Goal: Task Accomplishment & Management: Complete application form

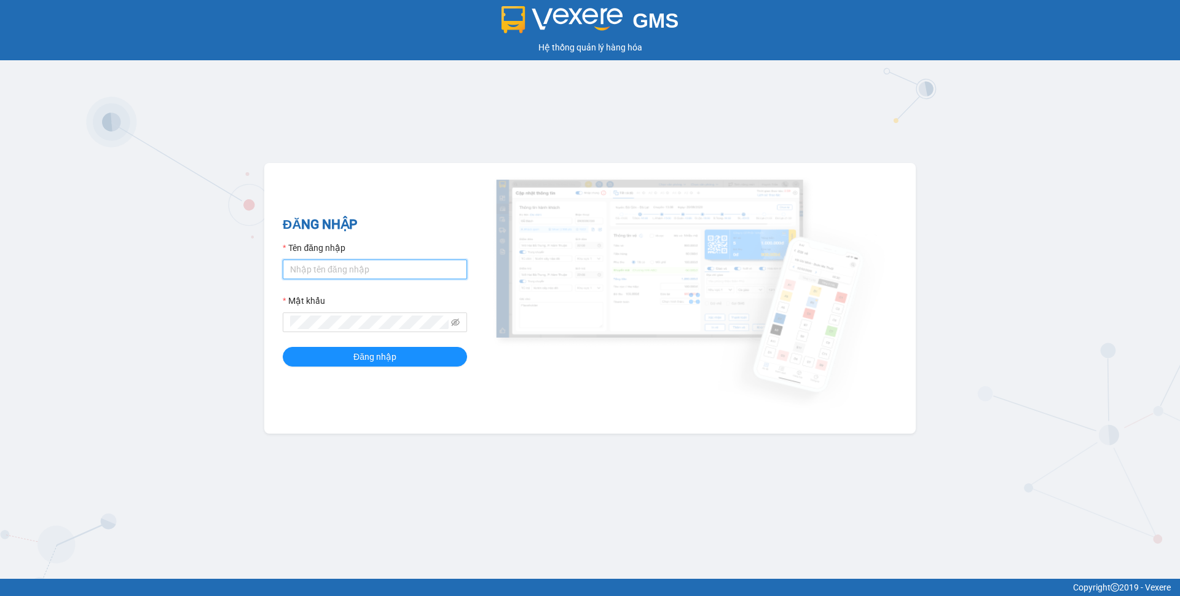
type input "phamthao.tienoanh"
click at [361, 270] on input "phamthao.tienoanh" at bounding box center [375, 269] width 184 height 20
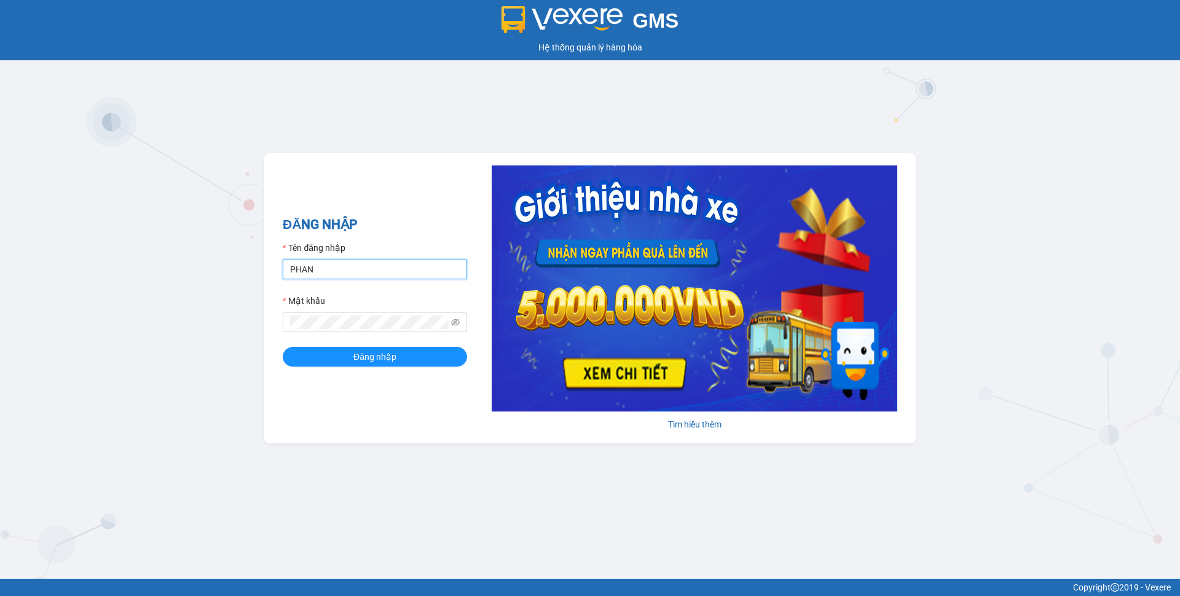
type input "phanoanh.tienoanh"
click at [372, 372] on div "ĐĂNG NHẬP Tên đăng nhập phanoanh.tienoanh Mật khẩu Đăng nhập" at bounding box center [375, 297] width 184 height 167
click at [374, 368] on div "ĐĂNG NHẬP Tên đăng nhập phanoanh.tienoanh Mật khẩu Đăng nhập" at bounding box center [375, 297] width 184 height 167
click at [379, 363] on span "Đăng nhập" at bounding box center [374, 357] width 43 height 14
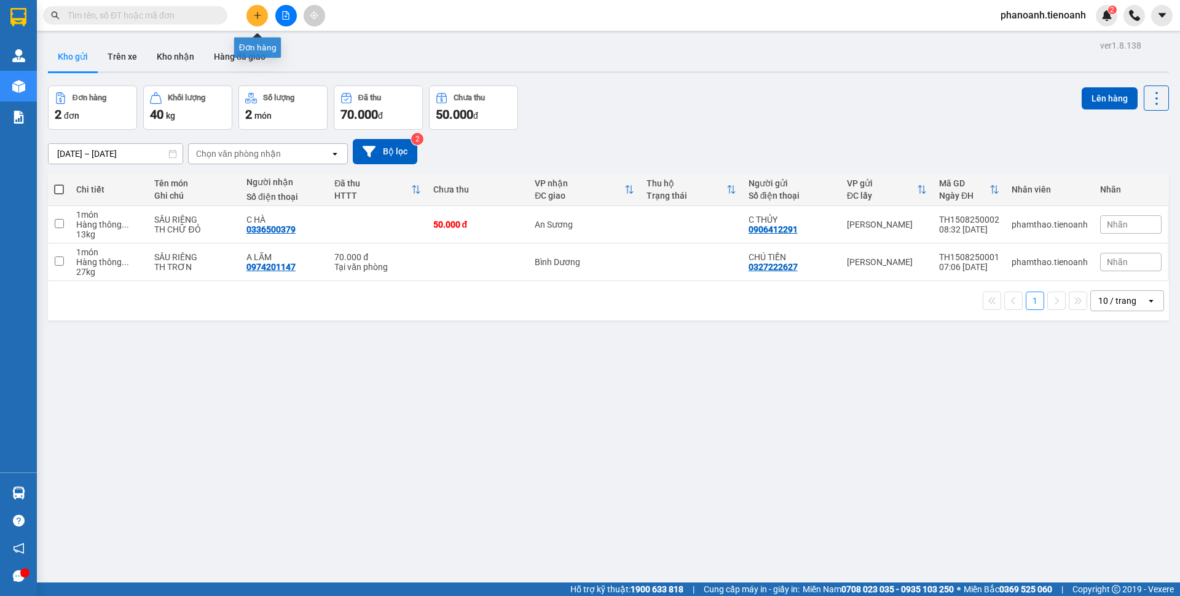
click at [259, 10] on button at bounding box center [257, 16] width 22 height 22
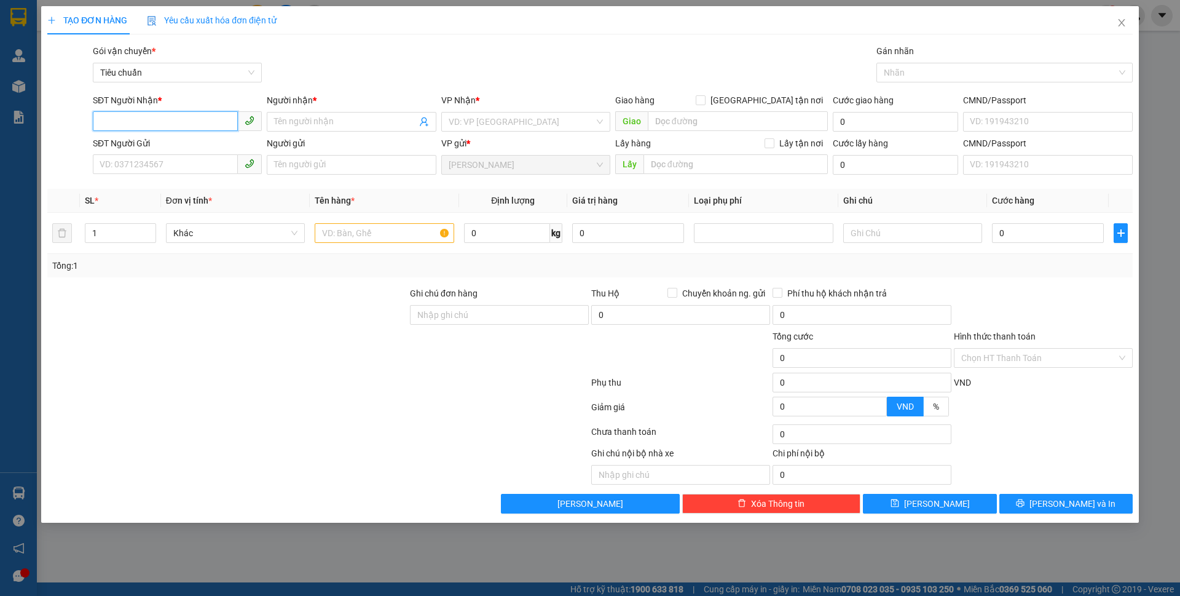
click at [222, 119] on input "SĐT Người Nhận *" at bounding box center [165, 121] width 145 height 20
type input "0812262464"
click at [317, 119] on input "Người nhận *" at bounding box center [345, 122] width 142 height 14
type input "CHỊ [PERSON_NAME]"
click at [562, 124] on input "search" at bounding box center [522, 121] width 146 height 18
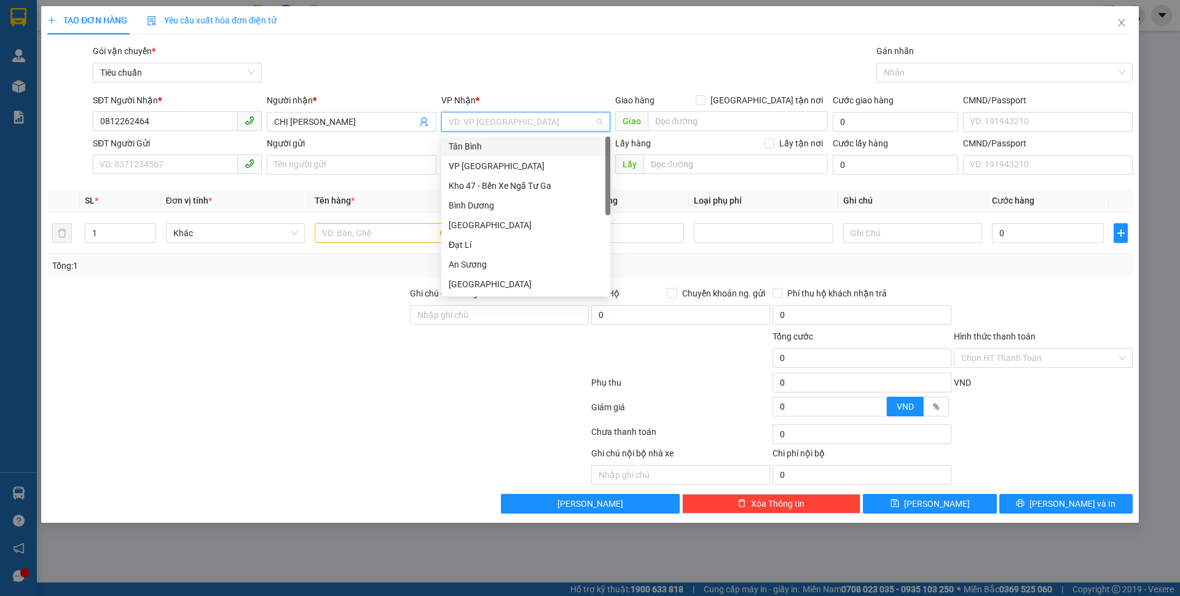
drag, startPoint x: 513, startPoint y: 151, endPoint x: 369, endPoint y: 159, distance: 144.0
click at [511, 151] on div "Tân Bình" at bounding box center [526, 147] width 154 height 14
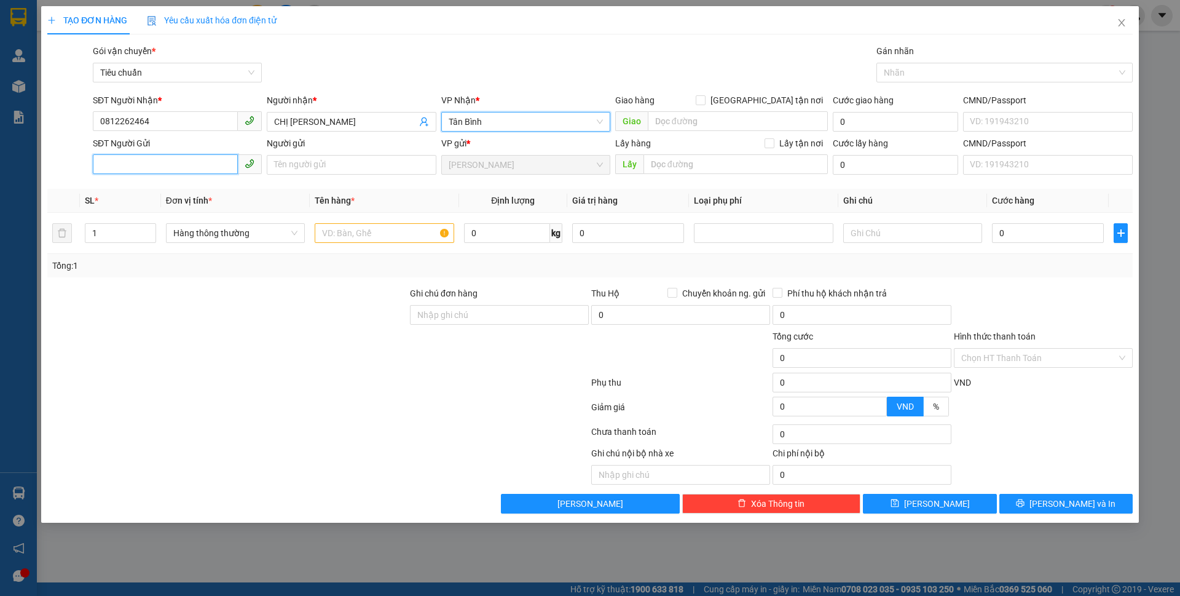
click at [163, 169] on input "SĐT Người Gửi" at bounding box center [165, 164] width 145 height 20
click at [169, 112] on input "0812262464" at bounding box center [165, 121] width 145 height 20
click at [155, 168] on input "SĐT Người Gửi" at bounding box center [165, 164] width 145 height 20
paste input "0812262464"
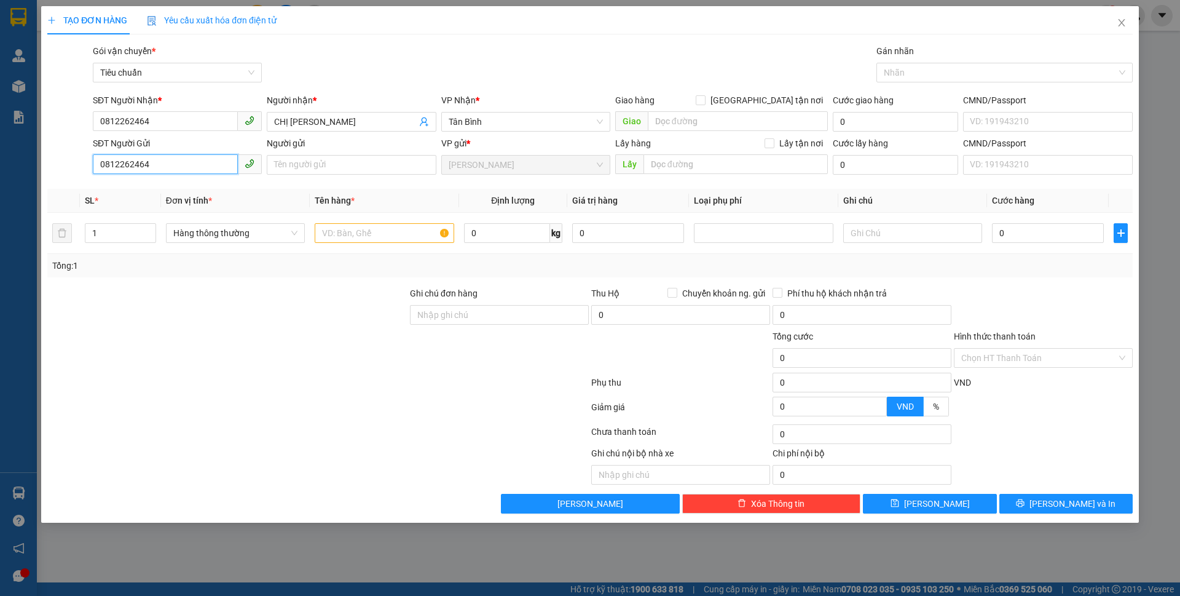
type input "0812262464"
click at [217, 280] on div "Transit Pickup Surcharge Ids Transit Deliver Surcharge Ids Transit Deliver Surc…" at bounding box center [589, 278] width 1085 height 469
click at [361, 232] on input "text" at bounding box center [384, 233] width 139 height 20
type input "HẠT (ĐÃ TƯ VẤN CHÍNH SÁCH)("
click at [361, 387] on div at bounding box center [318, 384] width 544 height 25
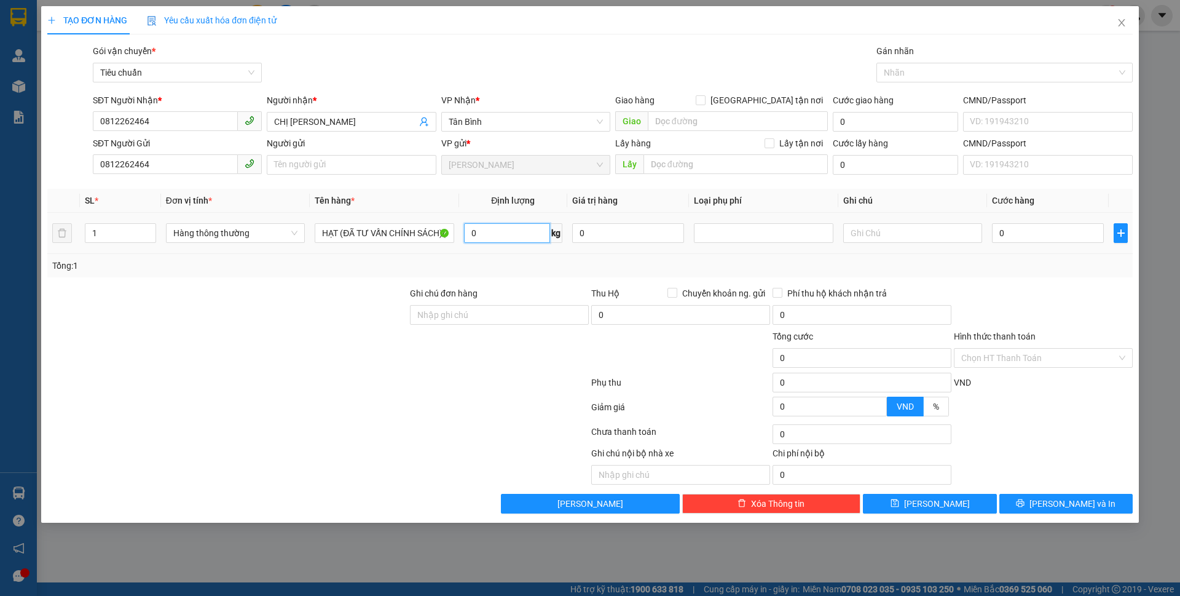
click at [528, 239] on input "0" at bounding box center [507, 233] width 86 height 20
click at [918, 224] on input "text" at bounding box center [912, 233] width 139 height 20
click at [916, 230] on input "text" at bounding box center [912, 233] width 139 height 20
type input "H"
type input "TH TRƠN DC"
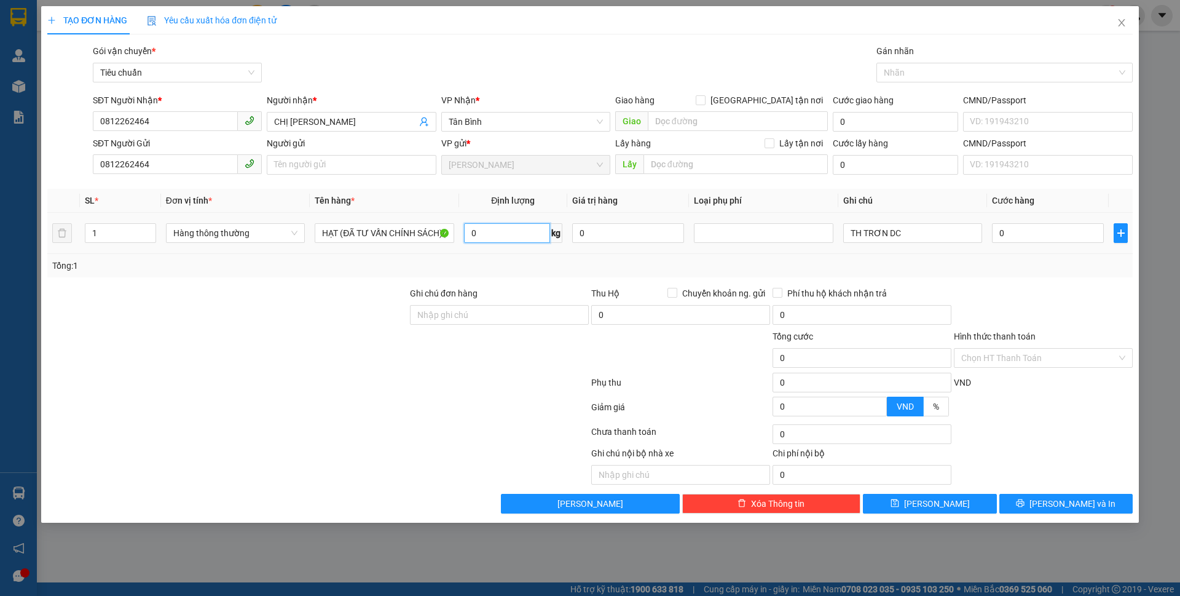
click at [502, 229] on input "0" at bounding box center [507, 233] width 86 height 20
type input "11"
type input "50.000"
click at [998, 270] on div "Tổng: 1" at bounding box center [590, 266] width 1076 height 14
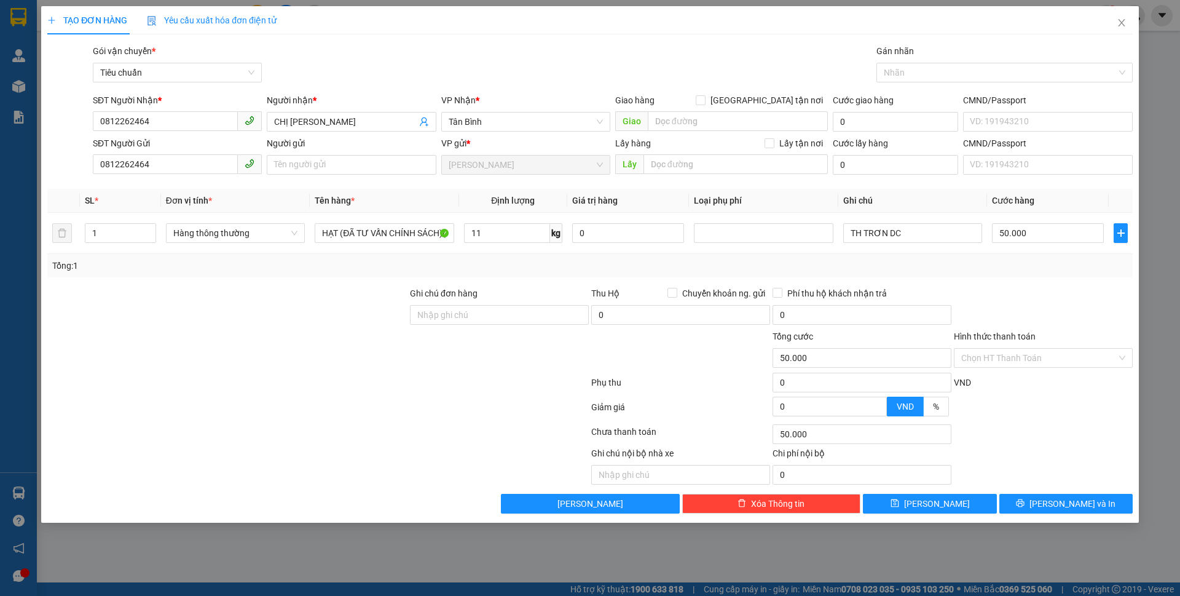
click at [451, 378] on div at bounding box center [318, 384] width 544 height 25
drag, startPoint x: 1015, startPoint y: 363, endPoint x: 1012, endPoint y: 373, distance: 10.5
click at [1014, 364] on input "Hình thức thanh toán" at bounding box center [1038, 357] width 155 height 18
click at [1010, 376] on div "Tại văn phòng" at bounding box center [1043, 383] width 164 height 14
type input "0"
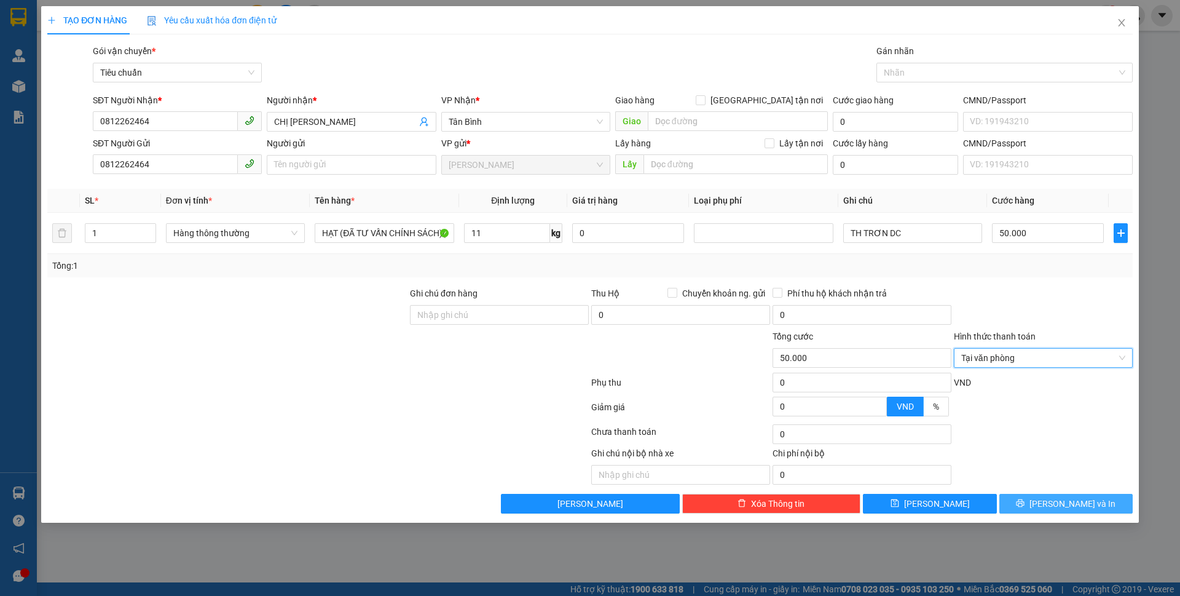
click at [1070, 503] on span "[PERSON_NAME] và In" at bounding box center [1072, 504] width 86 height 14
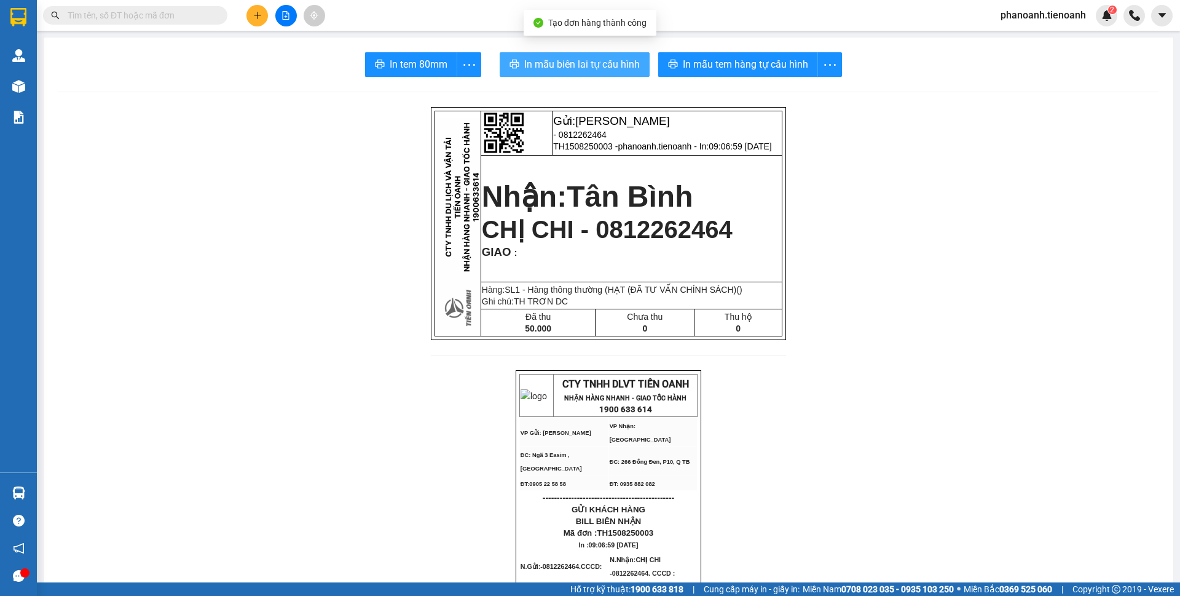
click at [587, 71] on span "In mẫu biên lai tự cấu hình" at bounding box center [582, 64] width 116 height 15
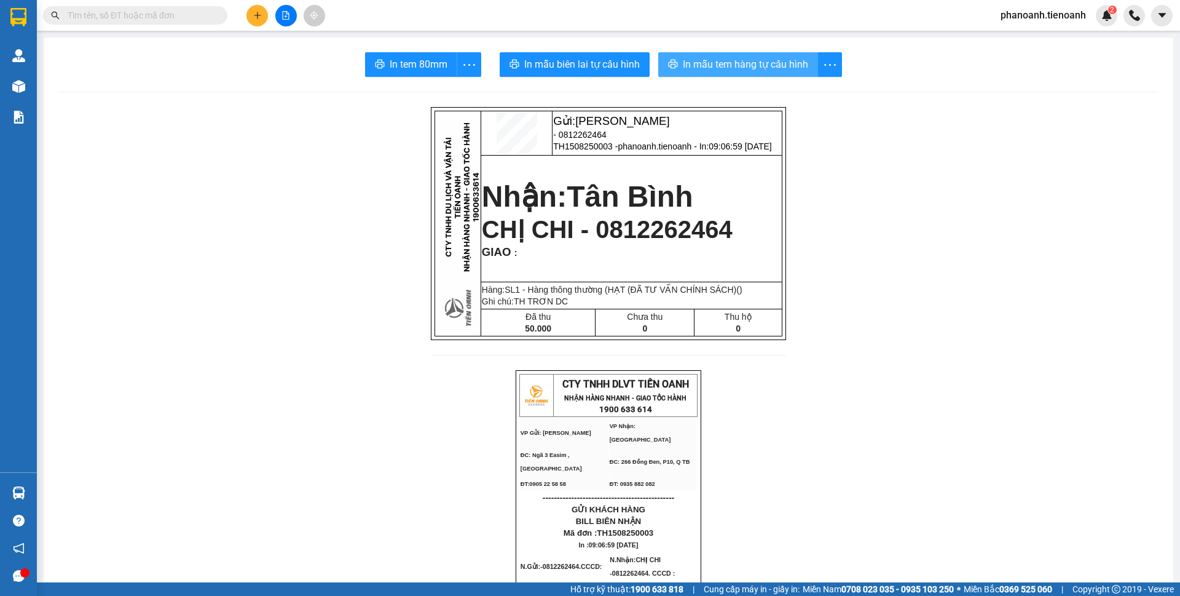
click at [774, 68] on span "In mẫu tem hàng tự cấu hình" at bounding box center [745, 64] width 125 height 15
drag, startPoint x: 1022, startPoint y: 28, endPoint x: 1042, endPoint y: 14, distance: 24.6
click at [1025, 26] on div "Kết quả tìm kiếm ( 0 ) Bộ lọc No Data phanoanh.tienoanh 2" at bounding box center [590, 15] width 1180 height 31
click at [1042, 14] on span "phanoanh.tienoanh" at bounding box center [1043, 14] width 105 height 15
click at [1011, 37] on span "Đăng xuất" at bounding box center [1048, 38] width 79 height 14
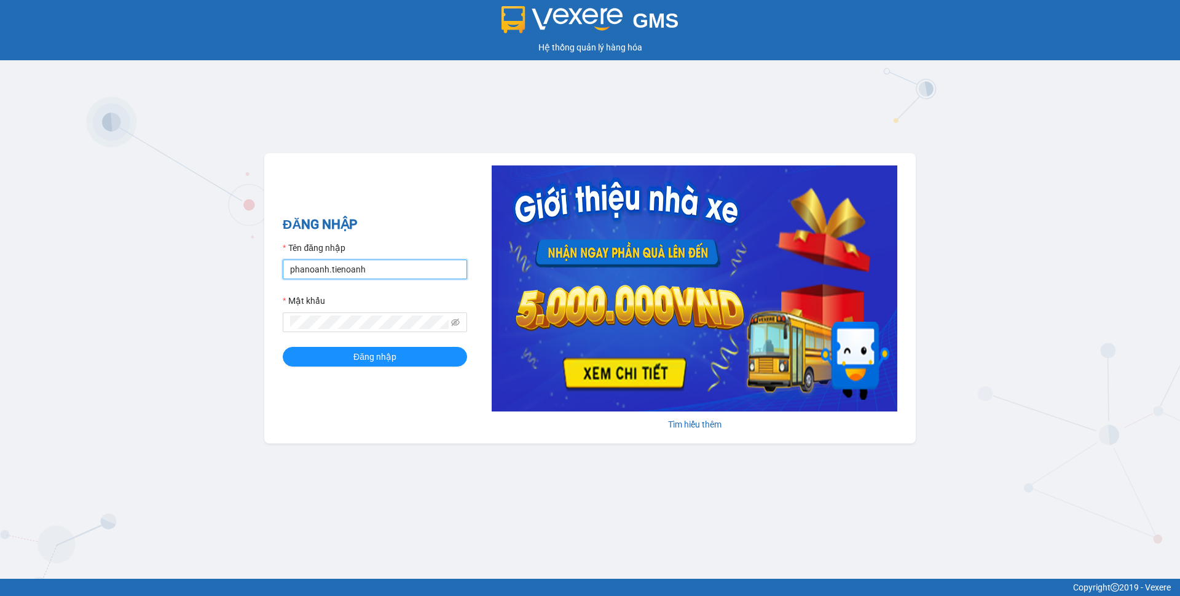
drag, startPoint x: 395, startPoint y: 267, endPoint x: 125, endPoint y: 278, distance: 270.6
click at [125, 278] on div "GMS Hệ thống quản lý hàng hóa ĐĂNG NHẬP Tên đăng nhập phanoanh.tienoanh Mật khẩ…" at bounding box center [590, 289] width 1180 height 578
type input "phamthao.tienoanh"
drag, startPoint x: 388, startPoint y: 355, endPoint x: 389, endPoint y: 343, distance: 12.4
click at [388, 355] on span "Đăng nhập" at bounding box center [374, 357] width 43 height 14
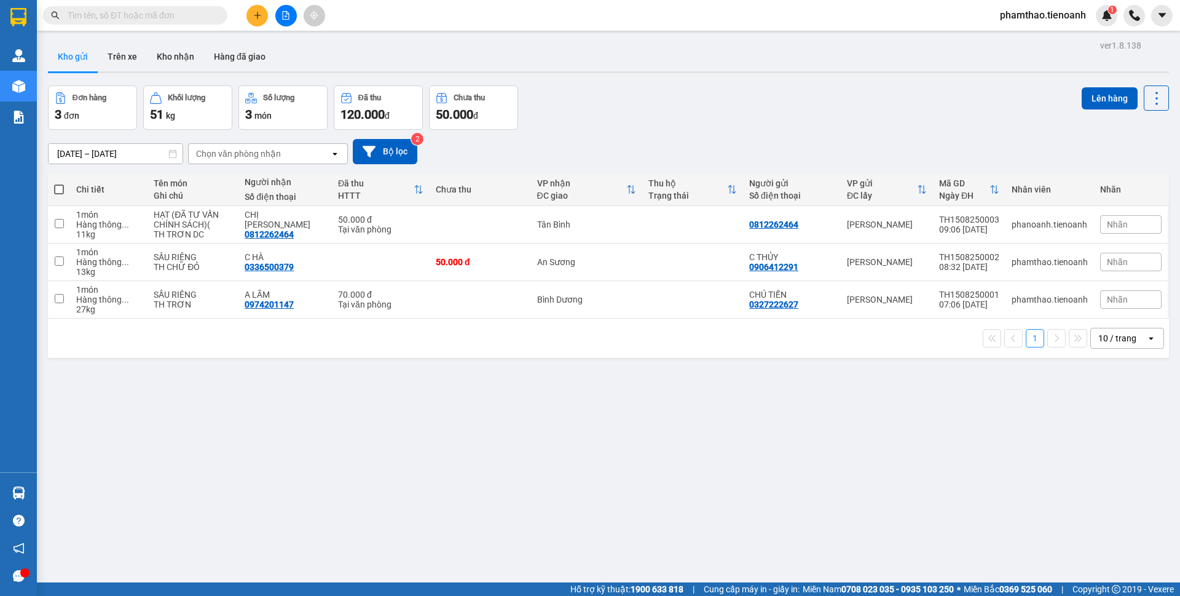
click at [261, 15] on icon "plus" at bounding box center [257, 15] width 9 height 9
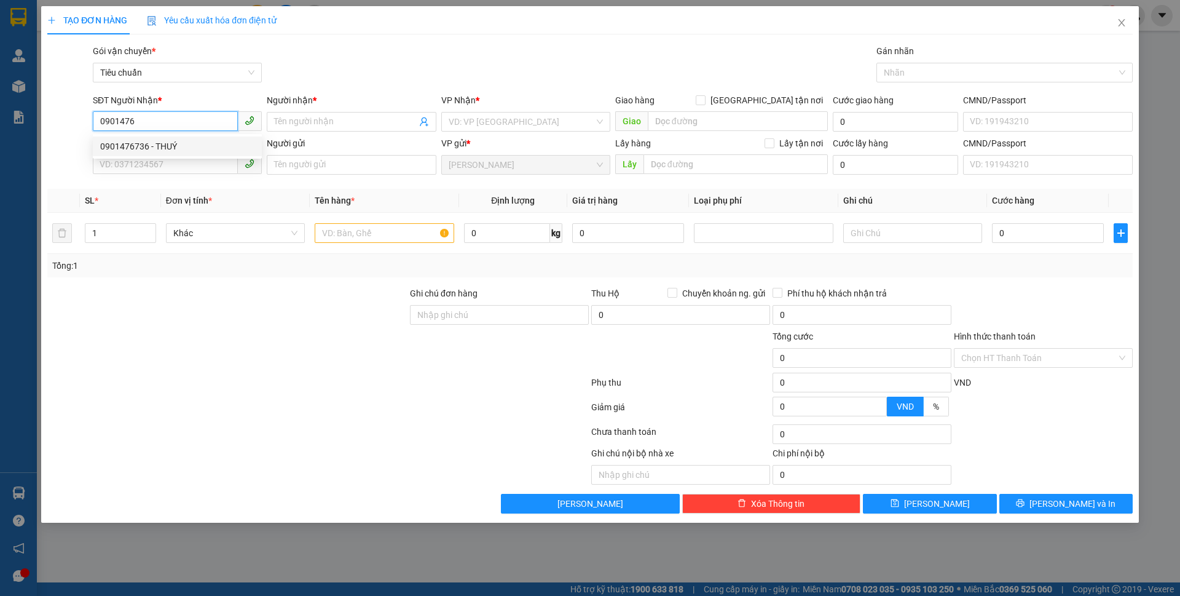
click at [176, 152] on div "0901476736 - THUÝ" at bounding box center [177, 147] width 154 height 14
type input "0901476736"
type input "THUÝ"
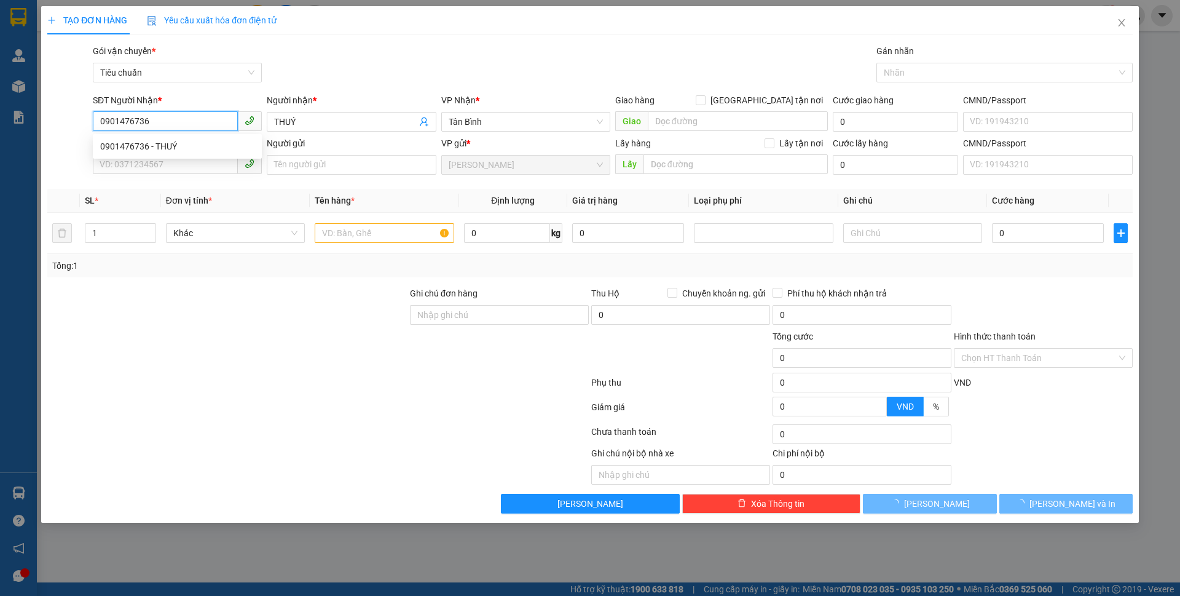
type input "90.000"
type input "0901476736"
click at [172, 157] on input "SĐT Người Gửi" at bounding box center [165, 164] width 145 height 20
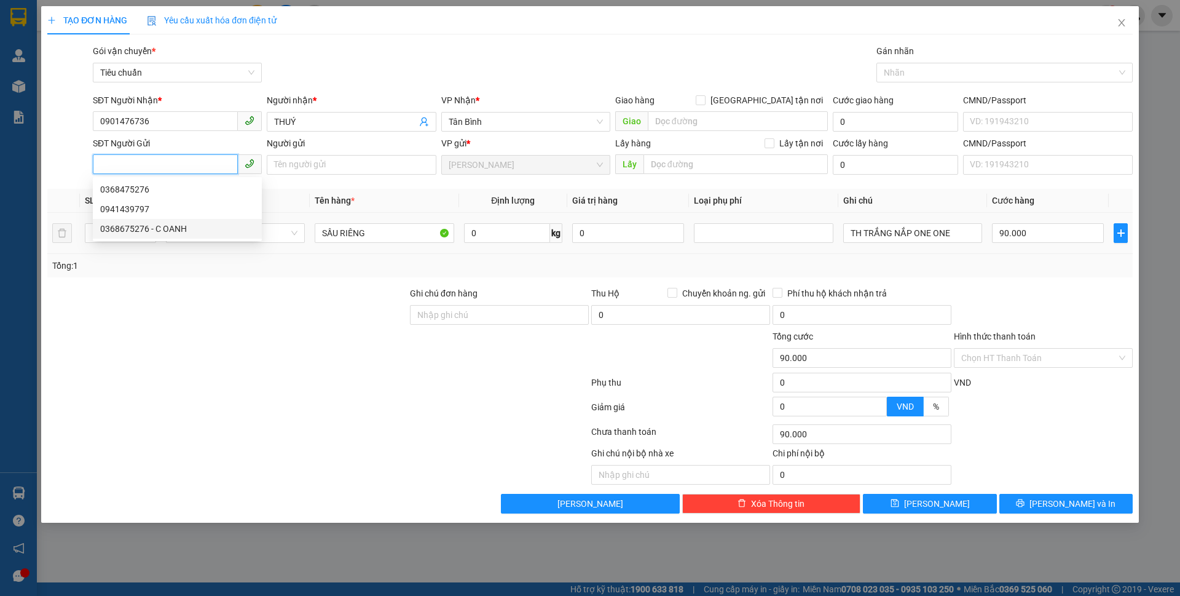
drag, startPoint x: 167, startPoint y: 232, endPoint x: 189, endPoint y: 219, distance: 25.6
click at [168, 232] on div "0368675276 - C OANH" at bounding box center [177, 229] width 154 height 14
type input "0368675276"
type input "C OANH"
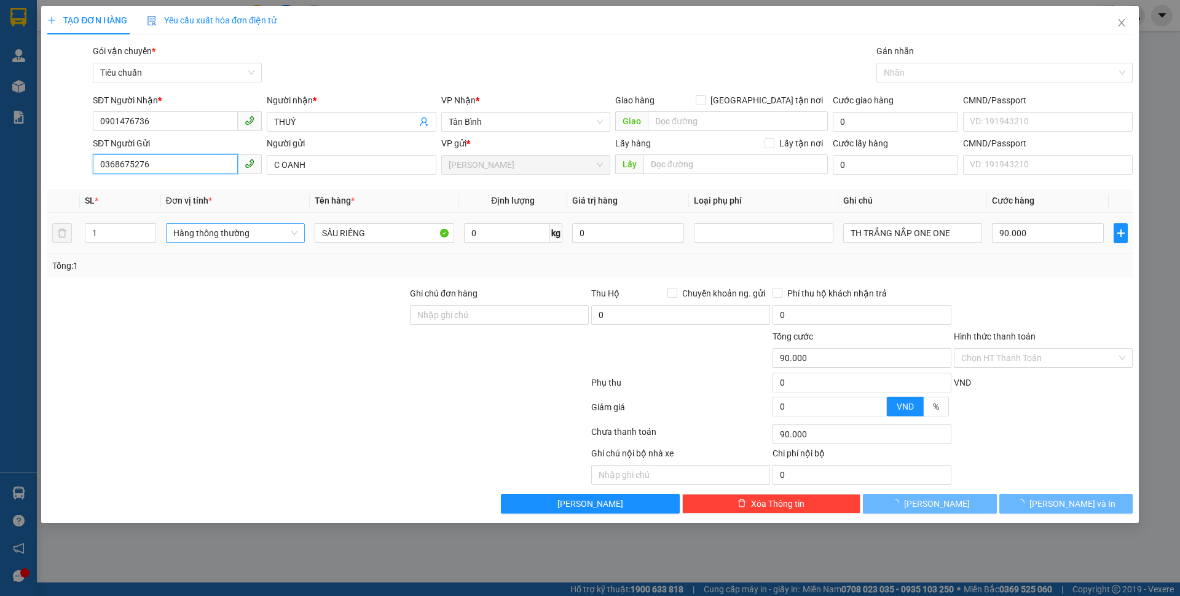
type input "100.000"
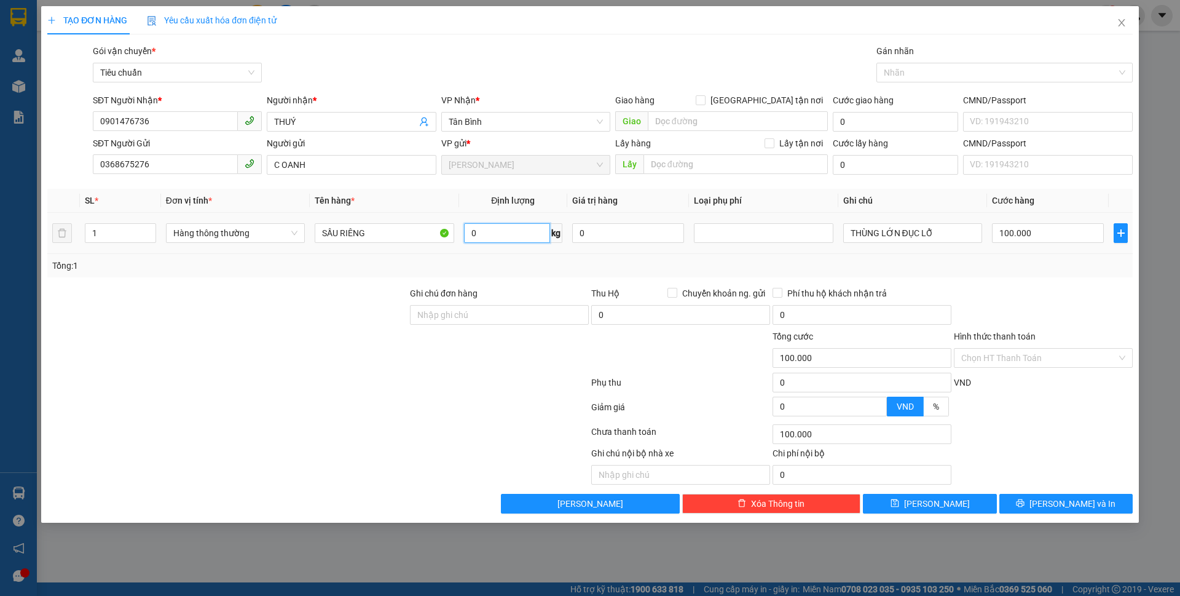
click at [524, 230] on input "0" at bounding box center [507, 233] width 86 height 20
type input "55"
drag, startPoint x: 975, startPoint y: 269, endPoint x: 1070, endPoint y: 481, distance: 232.2
click at [976, 269] on div "Tổng: 1" at bounding box center [590, 266] width 1076 height 14
click at [1072, 495] on button "[PERSON_NAME] và In" at bounding box center [1065, 504] width 133 height 20
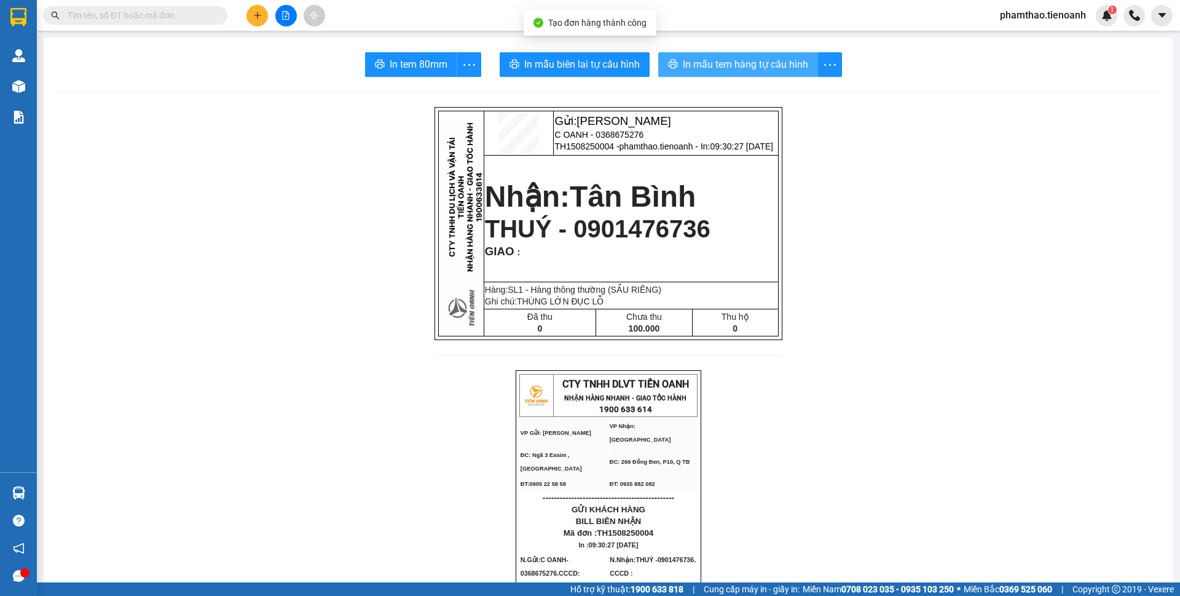
click at [672, 63] on icon "printer" at bounding box center [673, 64] width 10 height 10
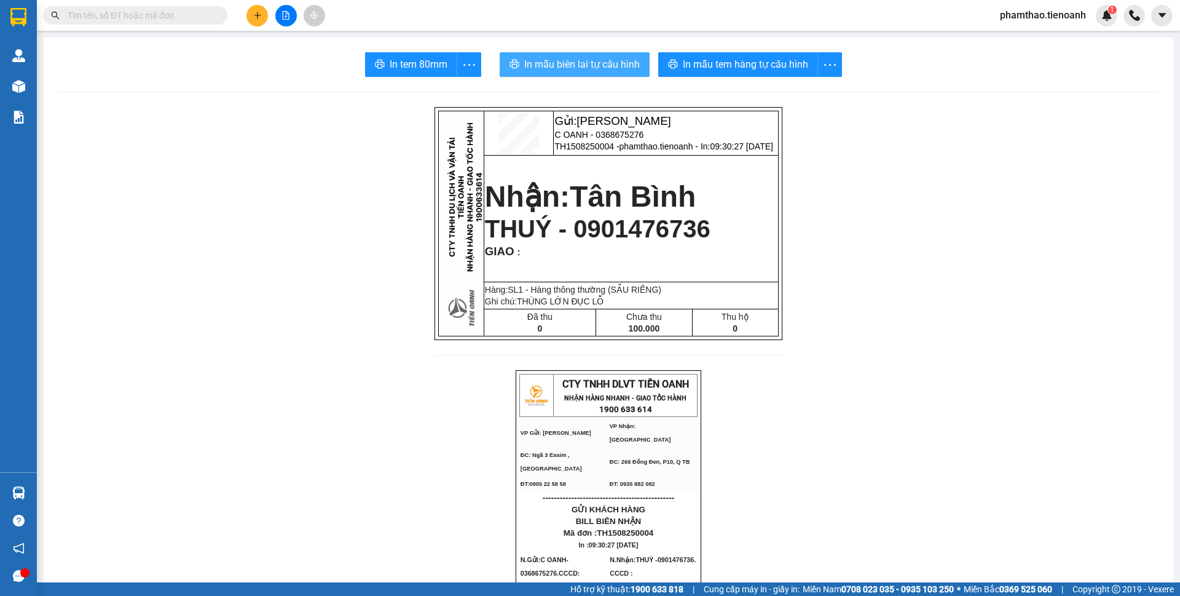
click at [559, 55] on button "In mẫu biên lai tự cấu hình" at bounding box center [575, 64] width 150 height 25
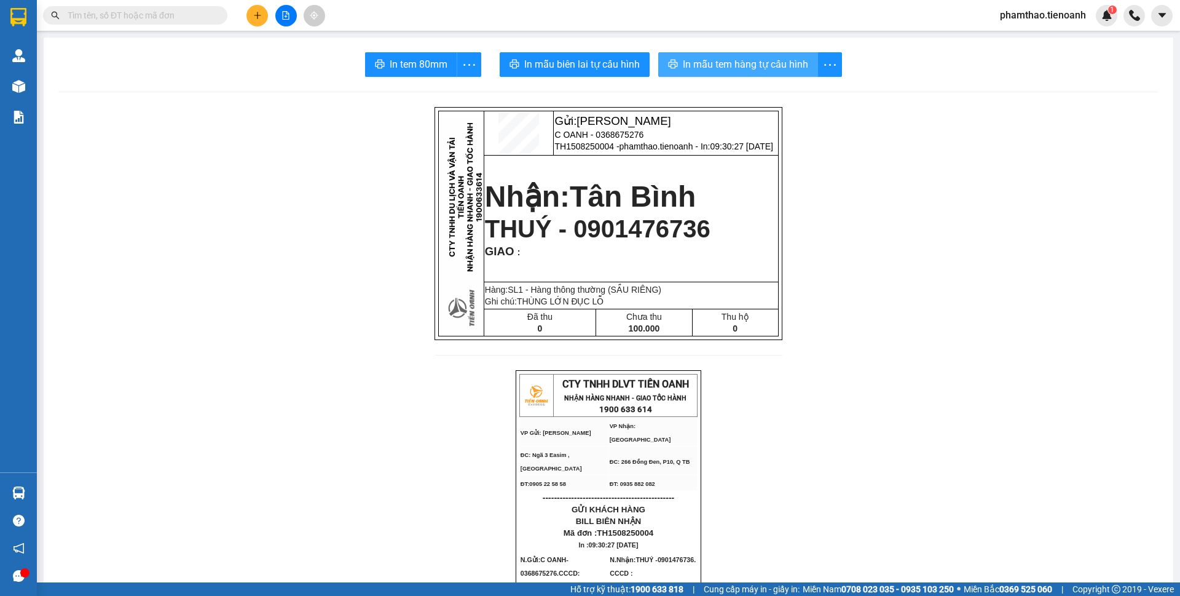
click at [744, 67] on span "In mẫu tem hàng tự cấu hình" at bounding box center [745, 64] width 125 height 15
click at [252, 12] on button at bounding box center [257, 16] width 22 height 22
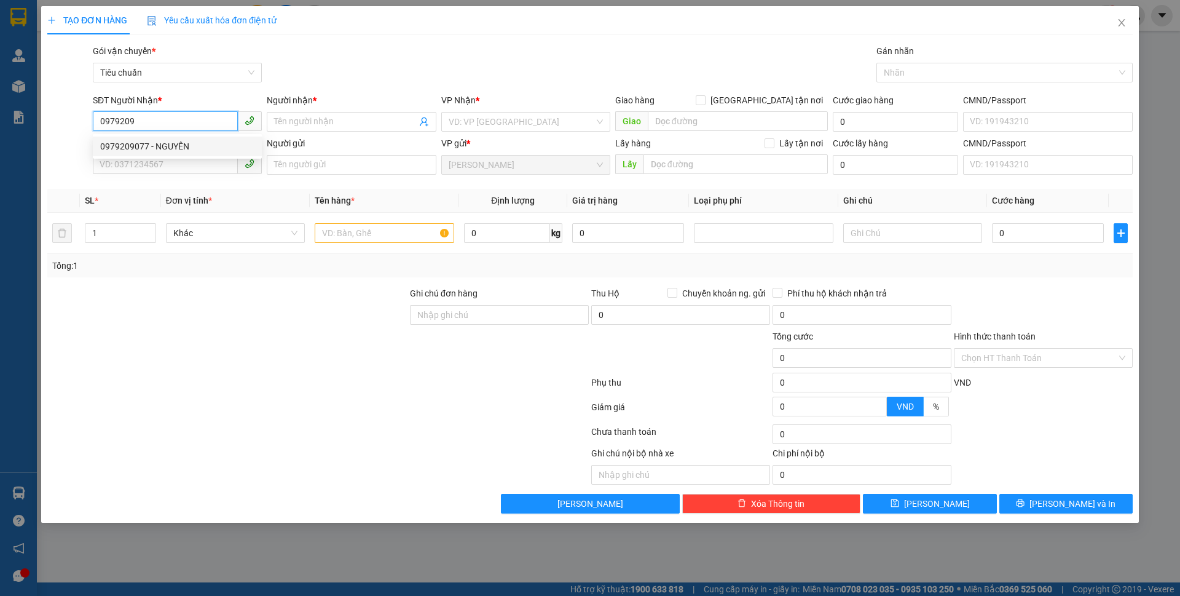
click at [116, 143] on div "0979209077 - NGUYÊN" at bounding box center [177, 147] width 154 height 14
type input "0979209077"
type input "NGUYÊN"
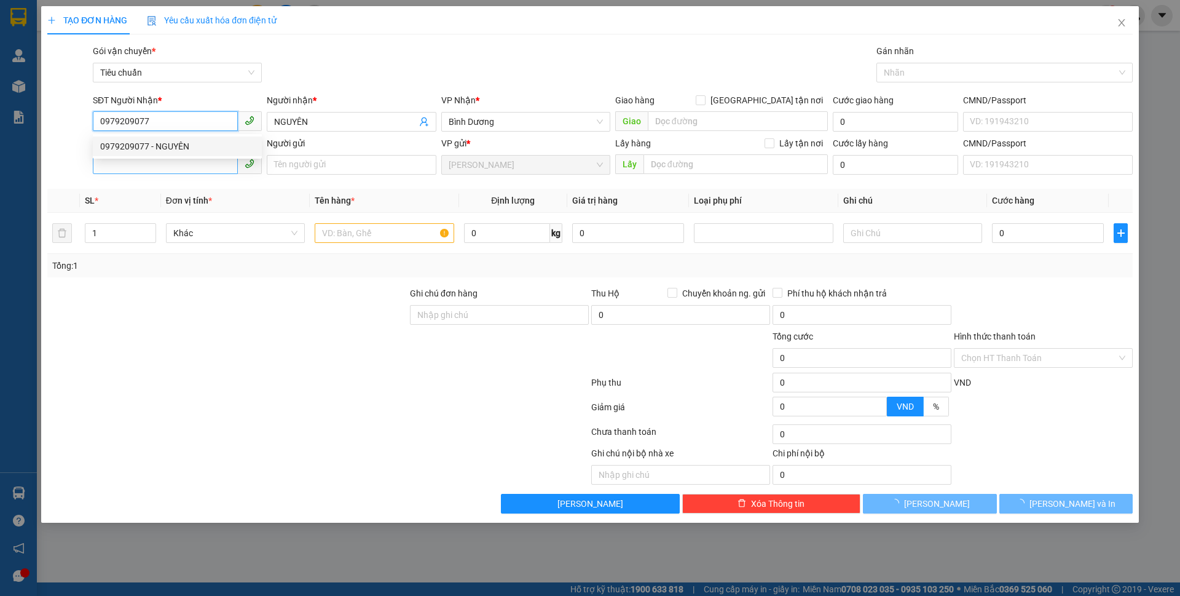
type input "0979209077"
type input "40.000"
click at [149, 165] on input "SĐT Người Gửi" at bounding box center [165, 164] width 145 height 20
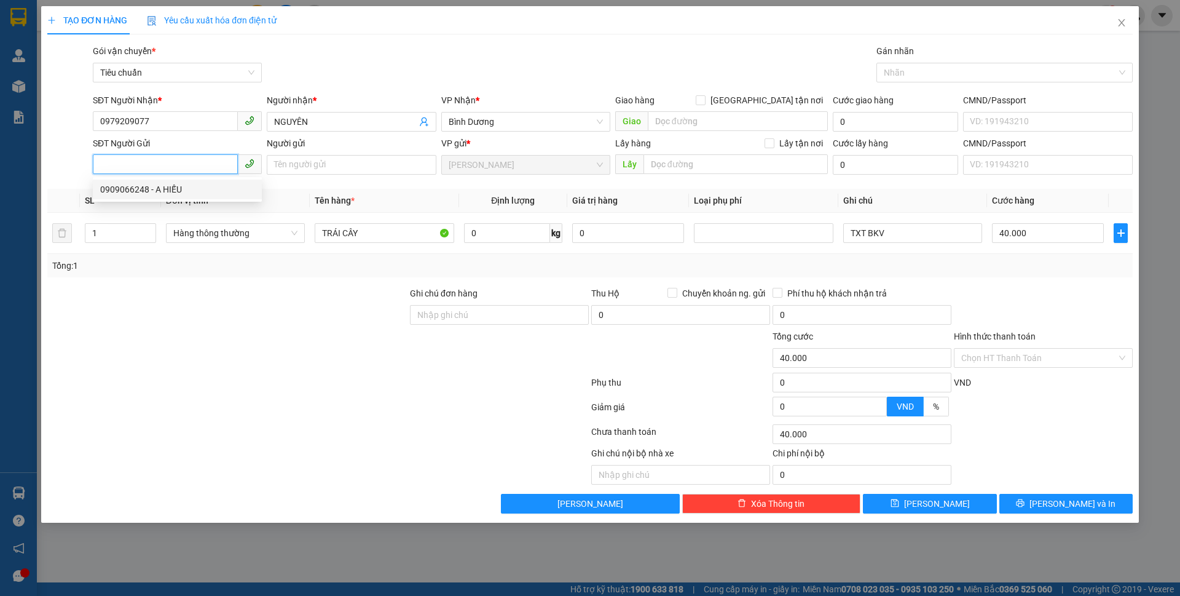
click at [148, 184] on div "0909066248 - A HIẾU" at bounding box center [177, 190] width 154 height 14
type input "0909066248"
type input "A HIẾU"
click at [491, 232] on input "0" at bounding box center [507, 233] width 86 height 20
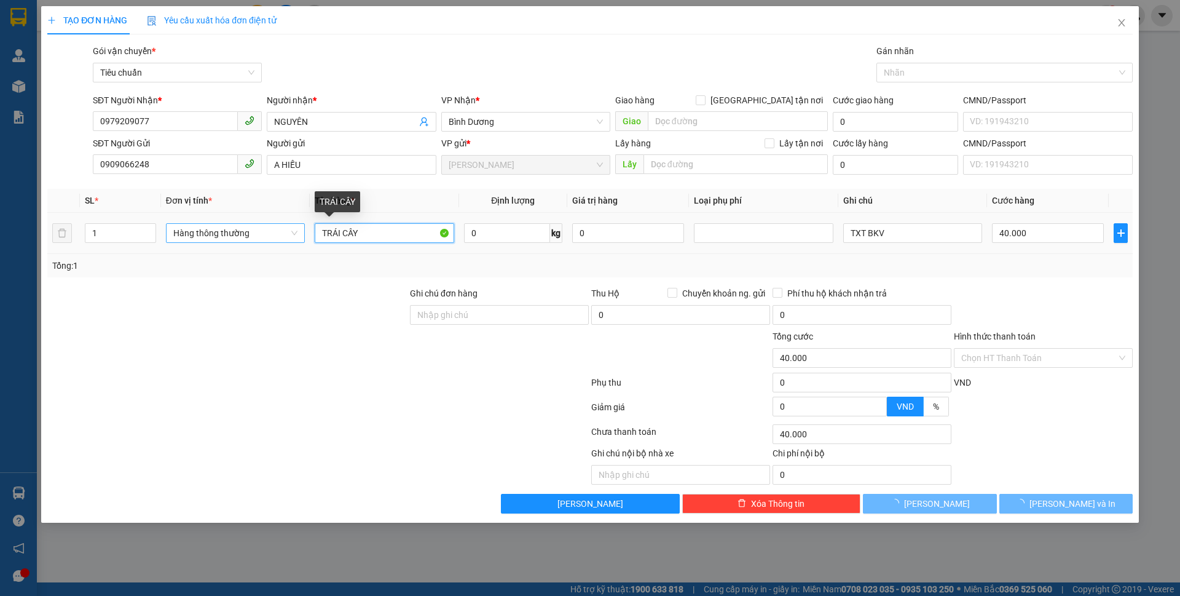
drag, startPoint x: 392, startPoint y: 235, endPoint x: 191, endPoint y: 232, distance: 201.0
click at [191, 234] on tr "1 Hàng thông thường TRÁI CÂY 0 kg 0 TXT BKV 40.000" at bounding box center [589, 233] width 1085 height 41
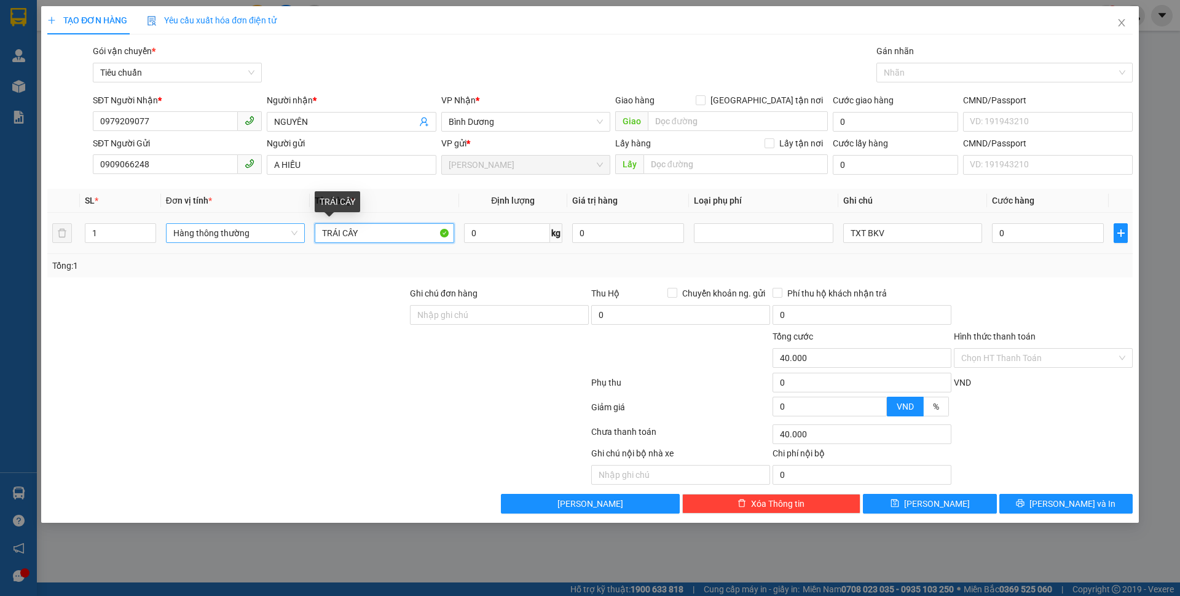
type input "0"
type input "J"
type input "HÀNG ĐÔNG LẠNH"
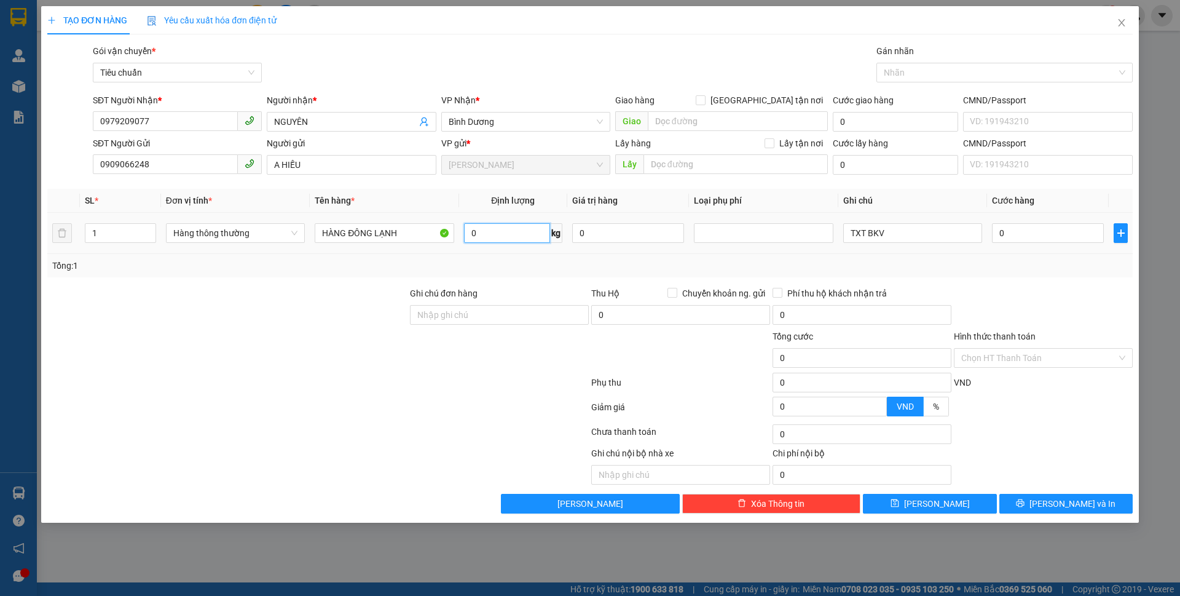
click at [505, 237] on input "0" at bounding box center [507, 233] width 86 height 20
type input "7"
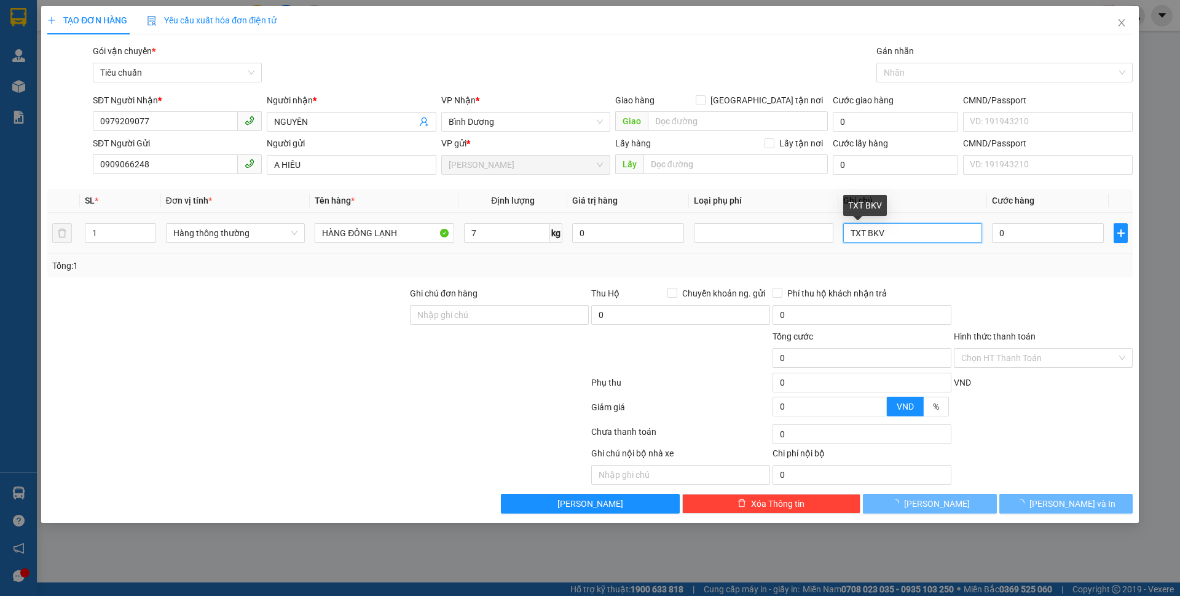
drag, startPoint x: 919, startPoint y: 234, endPoint x: 685, endPoint y: 232, distance: 234.2
click at [687, 232] on tr "1 Hàng thông thường HÀNG ĐÔNG LẠNH 7 kg 0 TXT BKV 0" at bounding box center [589, 233] width 1085 height 41
type input "40.000"
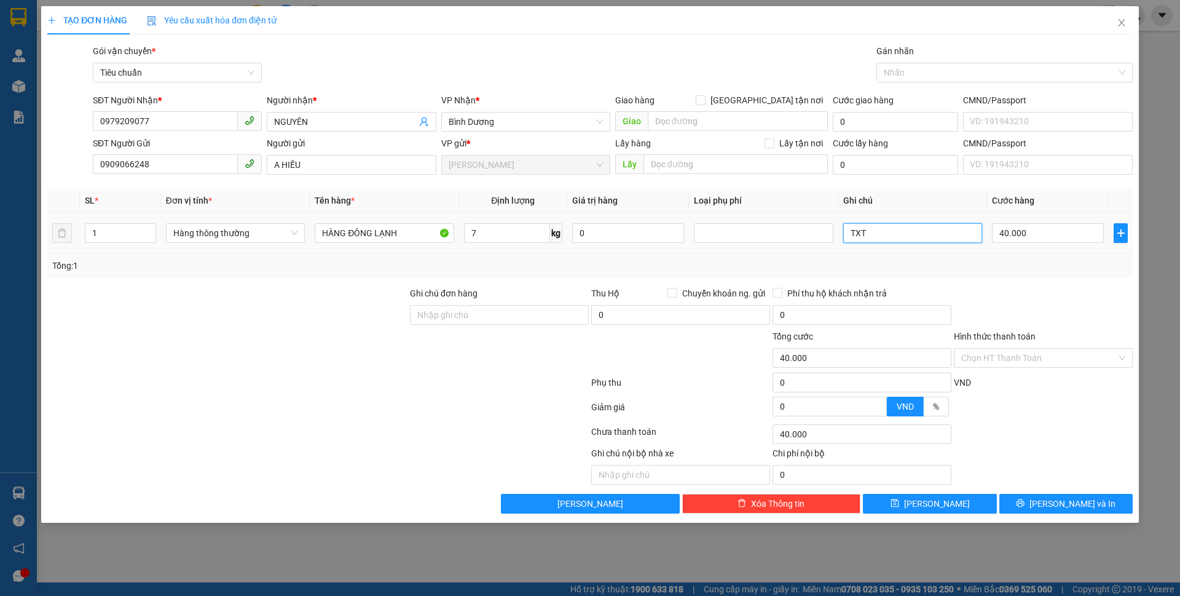
type input "TXT B"
click at [1025, 503] on icon "printer" at bounding box center [1020, 502] width 9 height 9
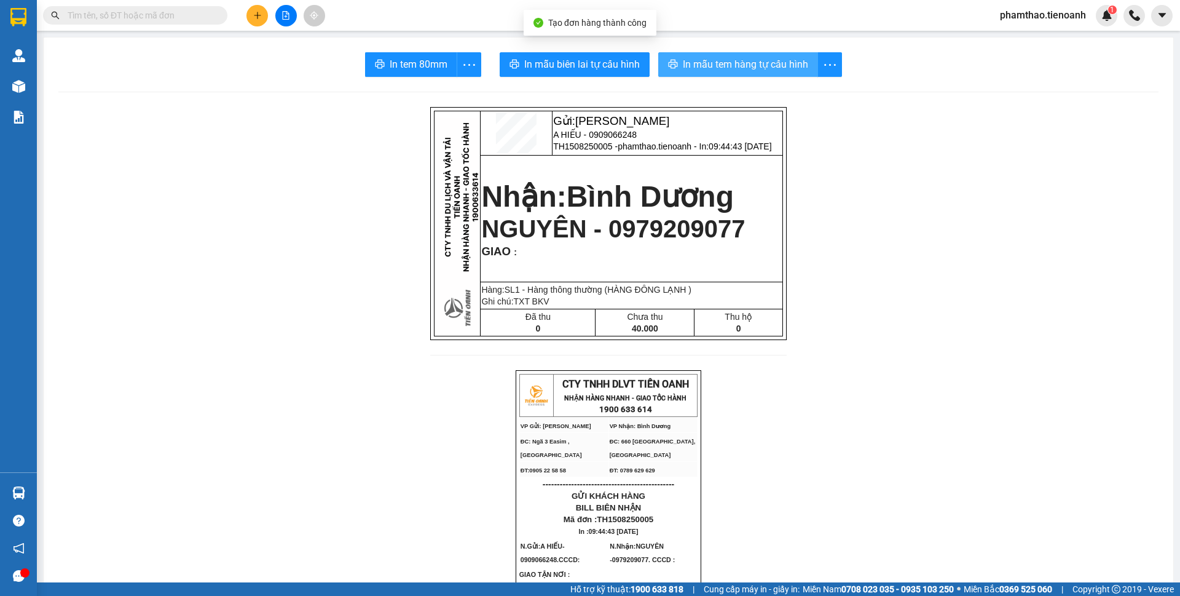
drag, startPoint x: 727, startPoint y: 61, endPoint x: 849, endPoint y: 136, distance: 143.8
click at [728, 61] on span "In mẫu tem hàng tự cấu hình" at bounding box center [745, 64] width 125 height 15
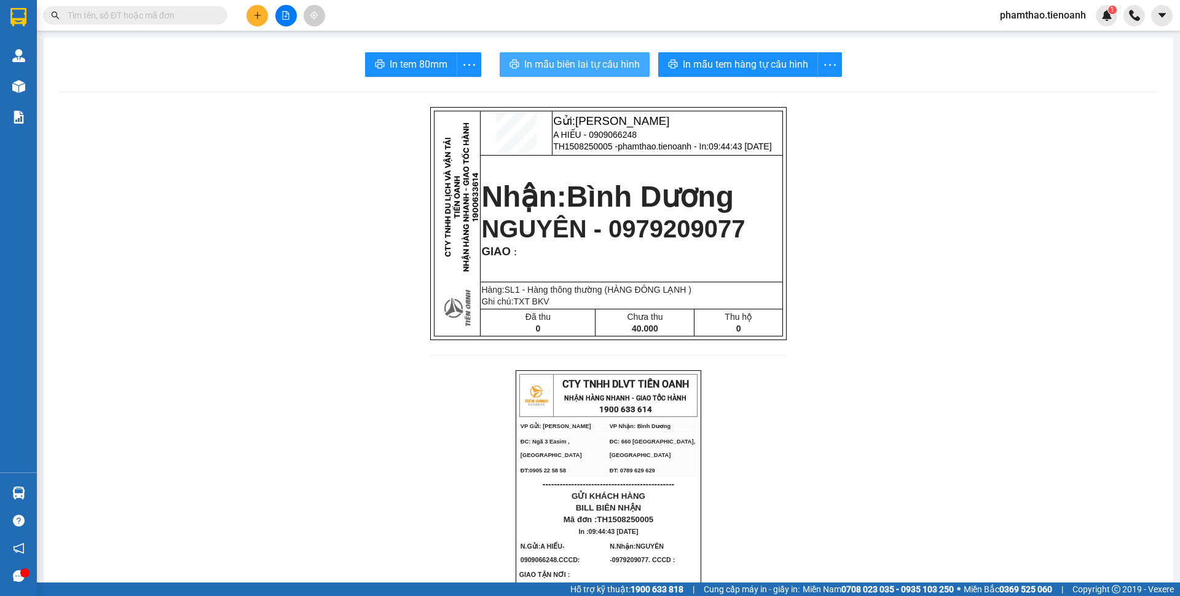
drag, startPoint x: 596, startPoint y: 62, endPoint x: 918, endPoint y: 61, distance: 322.7
click at [605, 62] on span "In mẫu biên lai tự cấu hình" at bounding box center [582, 64] width 116 height 15
